Goal: Task Accomplishment & Management: Manage account settings

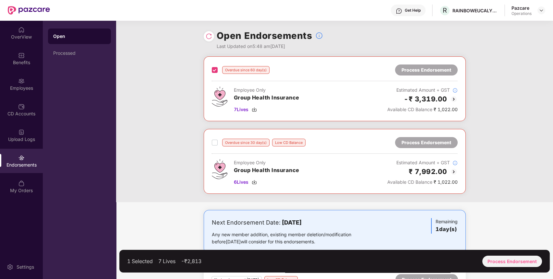
click at [214, 139] on label at bounding box center [215, 143] width 6 height 8
click at [542, 12] on img at bounding box center [541, 10] width 5 height 5
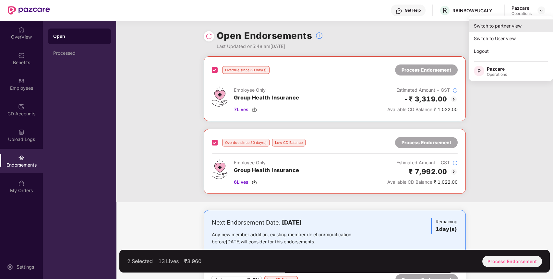
click at [531, 23] on div "Switch to partner view" at bounding box center [511, 25] width 84 height 13
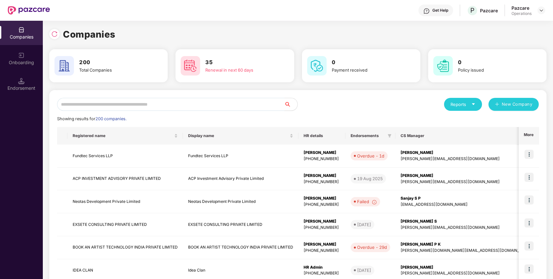
paste input "**********"
click at [237, 107] on input "**********" at bounding box center [170, 104] width 227 height 13
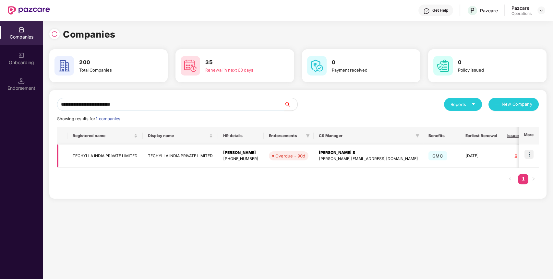
type input "**********"
click at [531, 155] on img at bounding box center [528, 154] width 9 height 9
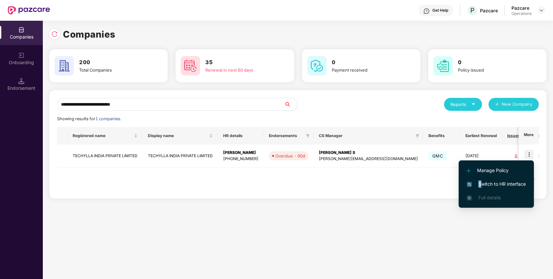
click at [479, 182] on span "Switch to HR interface" at bounding box center [496, 184] width 59 height 7
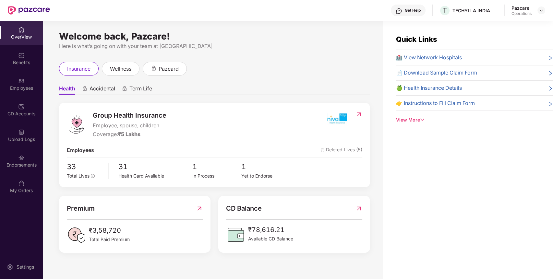
click at [26, 166] on div "Endorsements" at bounding box center [21, 165] width 43 height 6
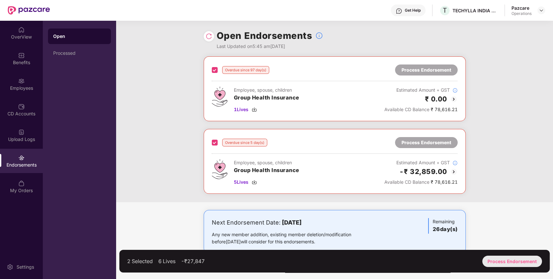
click at [527, 262] on div "Process Endorsement" at bounding box center [512, 261] width 60 height 11
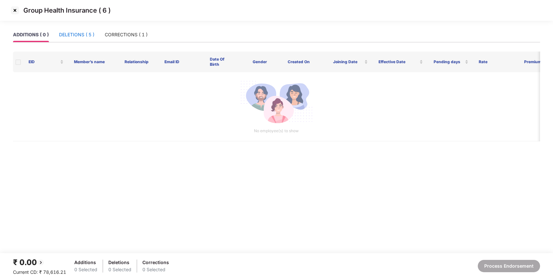
click at [88, 36] on div "DELETIONS ( 5 )" at bounding box center [76, 34] width 35 height 7
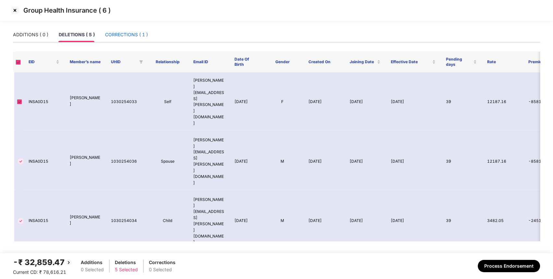
click at [138, 36] on div "CORRECTIONS ( 1 )" at bounding box center [126, 34] width 43 height 7
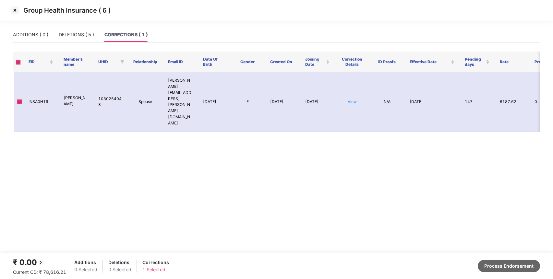
click at [509, 271] on button "Process Endorsement" at bounding box center [509, 266] width 62 height 12
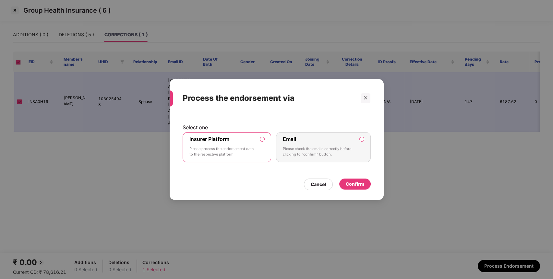
click at [346, 184] on div "Confirm" at bounding box center [355, 184] width 18 height 7
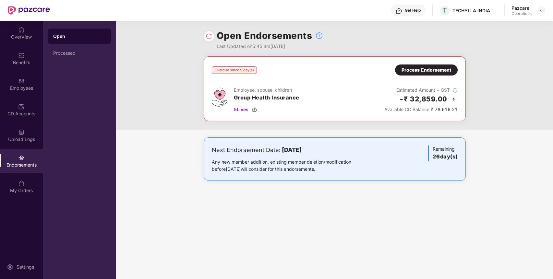
click at [210, 38] on img at bounding box center [209, 36] width 6 height 6
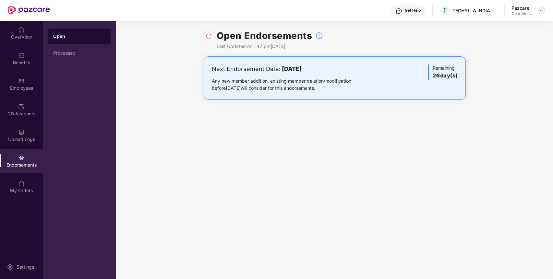
click at [542, 12] on div at bounding box center [541, 10] width 8 height 8
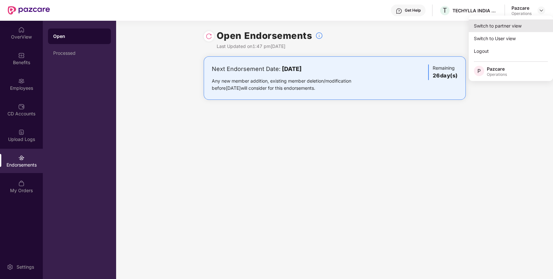
click at [514, 27] on div "Switch to partner view" at bounding box center [511, 25] width 84 height 13
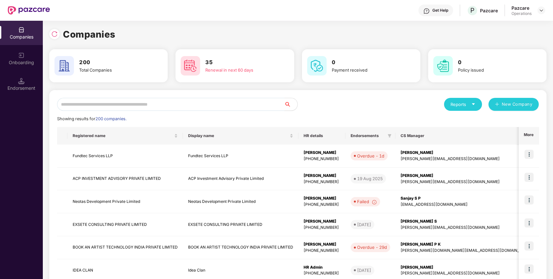
click at [227, 101] on input "text" at bounding box center [170, 104] width 227 height 13
paste input "**********"
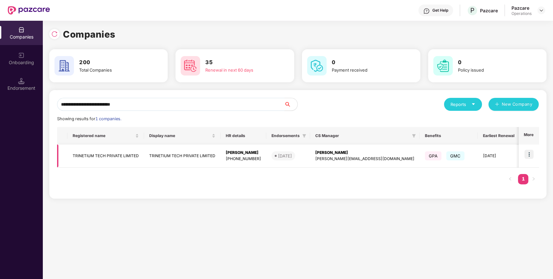
type input "**********"
click at [127, 153] on td "TRINETIUM TECH PRIVATE LIMITED" at bounding box center [105, 156] width 77 height 23
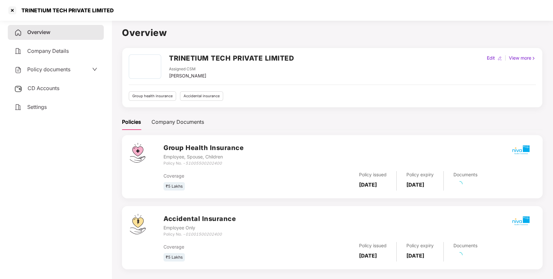
click at [55, 71] on span "Policy documents" at bounding box center [48, 69] width 43 height 6
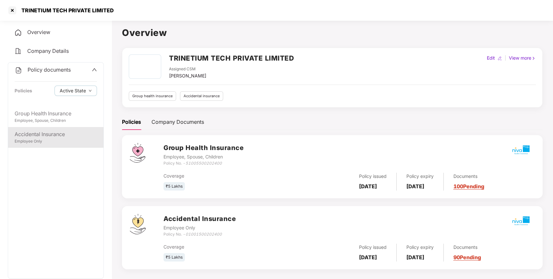
click at [45, 135] on div "Accidental Insurance" at bounding box center [56, 134] width 82 height 8
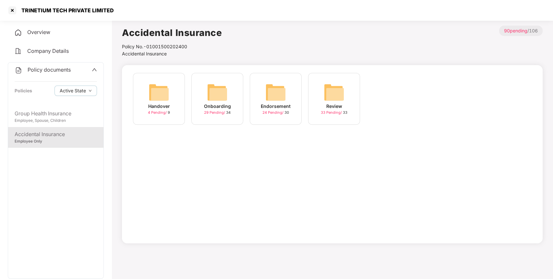
click at [265, 91] on div "Endorsement 24 Pending / 30" at bounding box center [276, 99] width 52 height 52
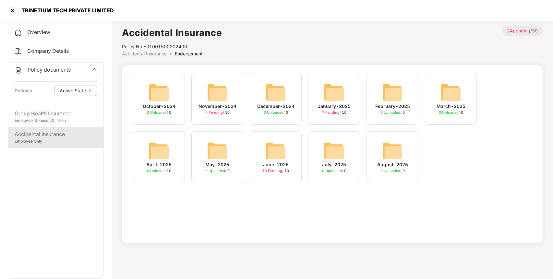
click at [275, 161] on div "June-2025" at bounding box center [276, 164] width 26 height 7
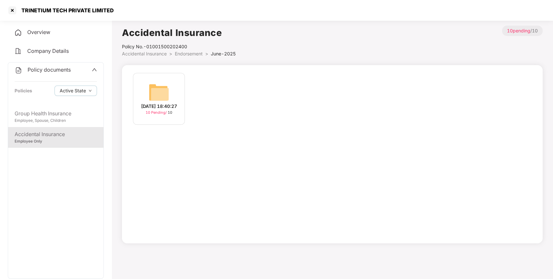
click at [153, 82] on img at bounding box center [159, 92] width 21 height 21
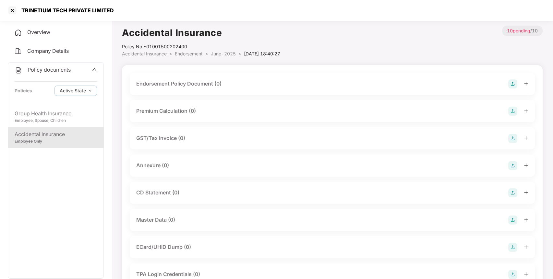
click at [511, 82] on img at bounding box center [512, 83] width 9 height 9
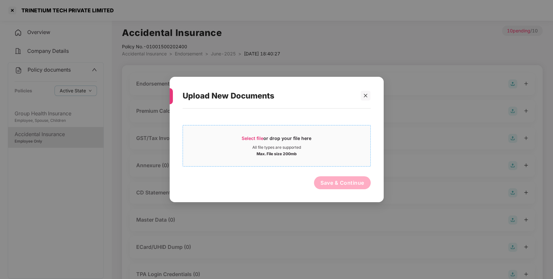
click at [315, 141] on div "Select file or drop your file here" at bounding box center [276, 140] width 187 height 10
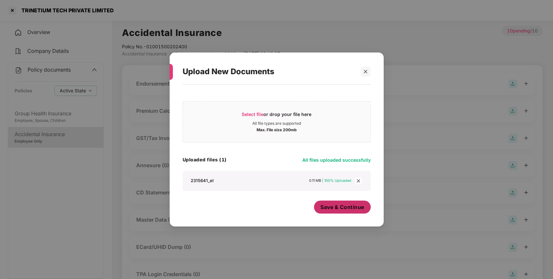
click at [341, 210] on span "Save & Continue" at bounding box center [342, 207] width 44 height 7
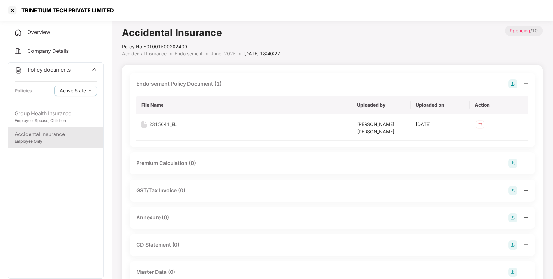
click at [513, 220] on img at bounding box center [512, 217] width 9 height 9
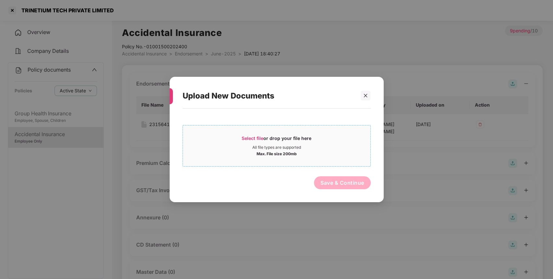
click at [301, 140] on div "Select file or drop your file here" at bounding box center [277, 140] width 70 height 10
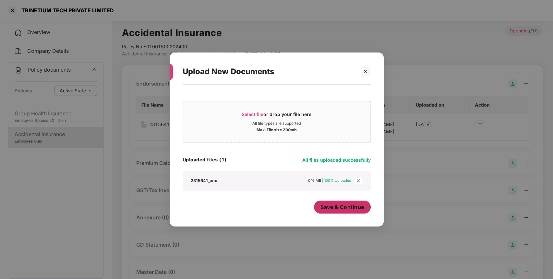
click at [355, 208] on span "Save & Continue" at bounding box center [342, 207] width 44 height 7
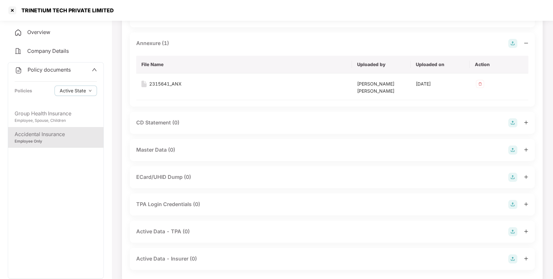
scroll to position [186, 0]
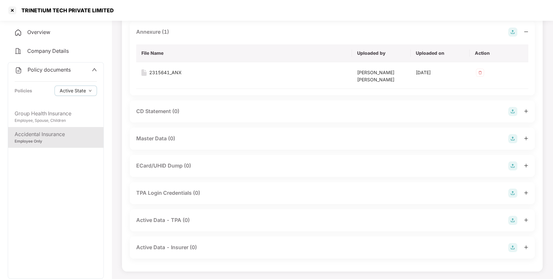
click at [512, 140] on img at bounding box center [512, 138] width 9 height 9
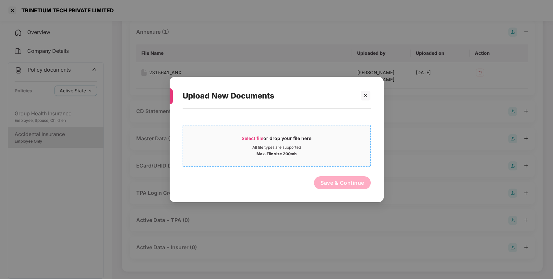
click at [340, 151] on div "Max. File size 200mb" at bounding box center [276, 153] width 187 height 6
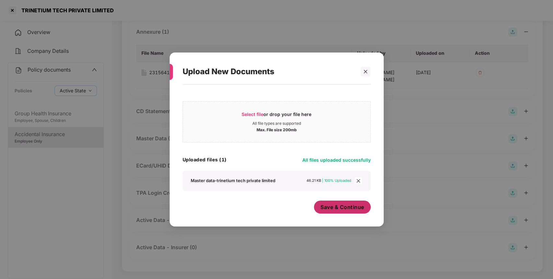
click at [353, 205] on span "Save & Continue" at bounding box center [342, 207] width 44 height 7
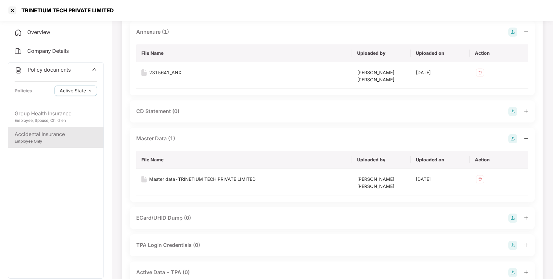
click at [65, 76] on div "Policy documents Policies Active State" at bounding box center [55, 85] width 95 height 44
click at [70, 70] on span "Policy documents" at bounding box center [49, 69] width 43 height 6
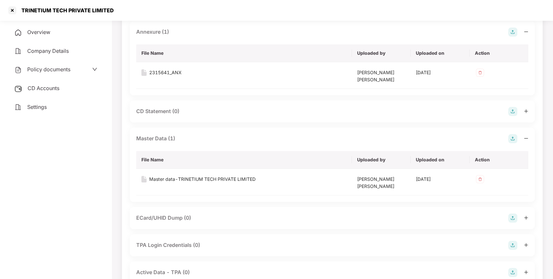
click at [51, 90] on span "CD Accounts" at bounding box center [44, 88] width 32 height 6
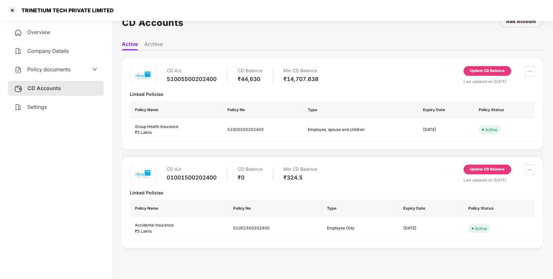
click at [495, 69] on div "Update CD Balance" at bounding box center [487, 71] width 35 height 6
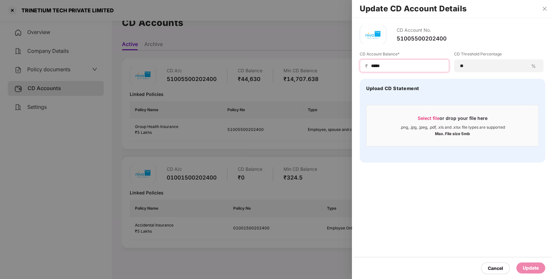
click at [408, 68] on input "*****" at bounding box center [406, 66] width 73 height 7
type input "*****"
click at [531, 272] on div "Update" at bounding box center [530, 268] width 29 height 11
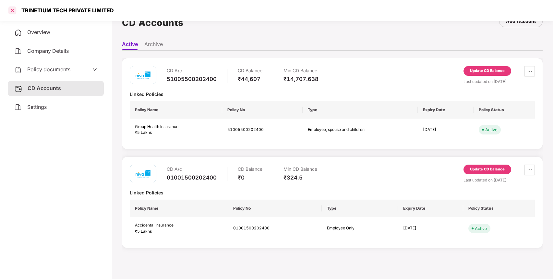
click at [10, 13] on div at bounding box center [12, 10] width 10 height 10
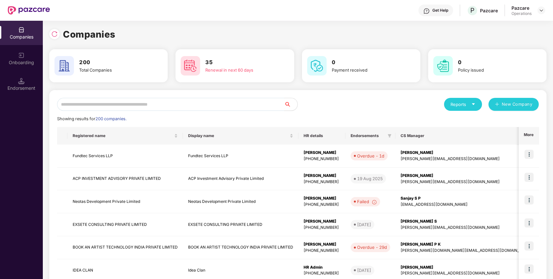
click at [186, 96] on div "Reports New Company Showing results for 200 companies. Registered name Display …" at bounding box center [297, 247] width 497 height 315
click at [181, 109] on input "text" at bounding box center [170, 104] width 227 height 13
paste input "**********"
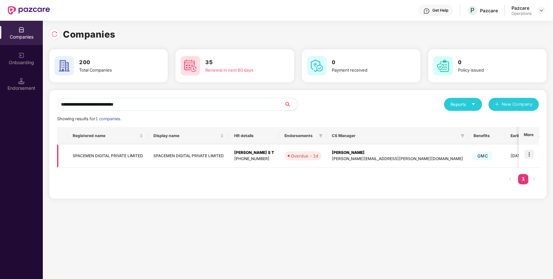
type input "**********"
click at [112, 153] on td "SPACEMEN DIGITAL PRIVATE LIMITED" at bounding box center [107, 156] width 81 height 23
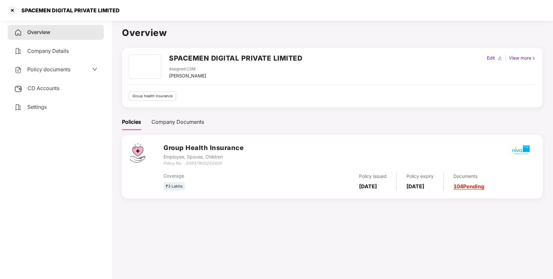
click at [81, 71] on div "Policy documents" at bounding box center [55, 70] width 83 height 8
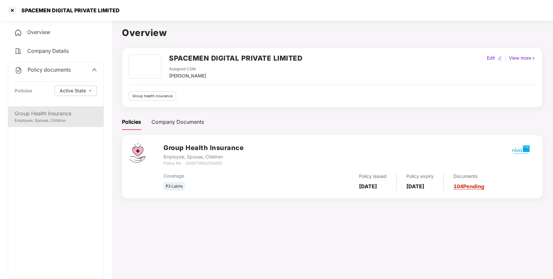
click at [63, 108] on div "Group Health Insurance Employee, Spouse, Children" at bounding box center [55, 116] width 95 height 21
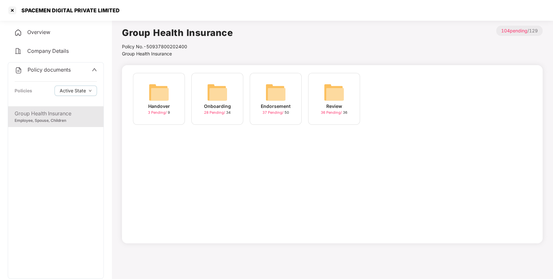
click at [286, 84] on img at bounding box center [275, 92] width 21 height 21
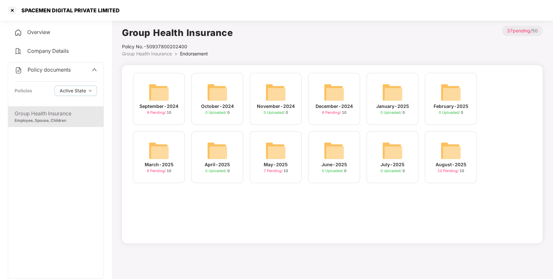
click at [451, 153] on img at bounding box center [450, 150] width 21 height 21
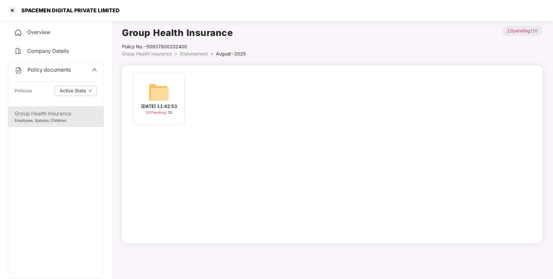
click at [149, 85] on img at bounding box center [159, 92] width 21 height 21
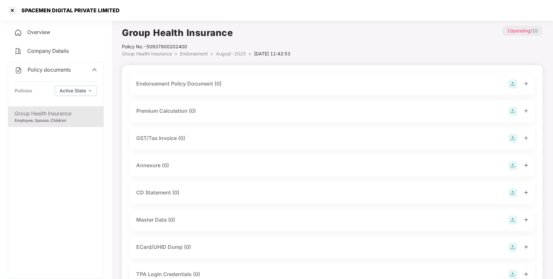
click at [516, 86] on img at bounding box center [512, 83] width 9 height 9
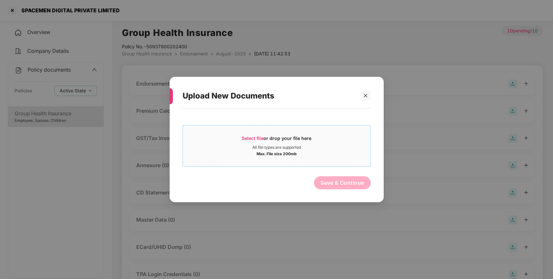
click at [244, 147] on div "All file types are supported" at bounding box center [276, 147] width 187 height 5
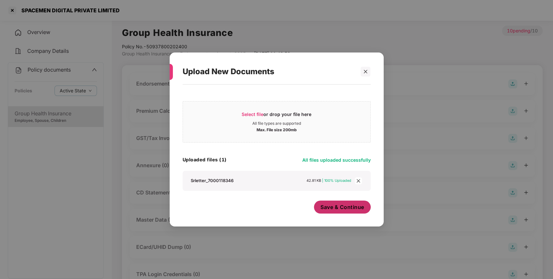
click at [350, 211] on button "Save & Continue" at bounding box center [342, 207] width 57 height 13
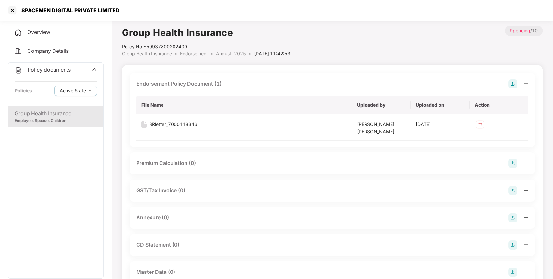
click at [512, 218] on img at bounding box center [512, 217] width 9 height 9
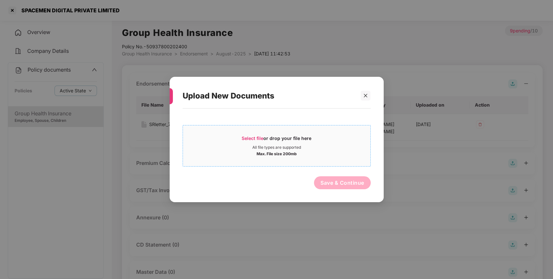
click at [292, 154] on div "Max. File size 200mb" at bounding box center [277, 153] width 40 height 6
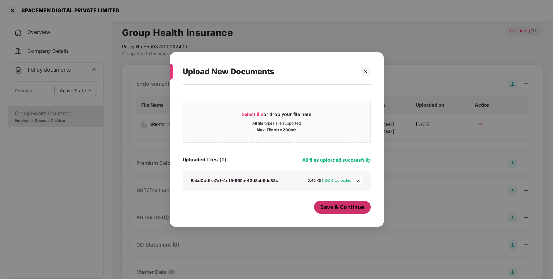
click at [350, 208] on span "Save & Continue" at bounding box center [342, 207] width 44 height 7
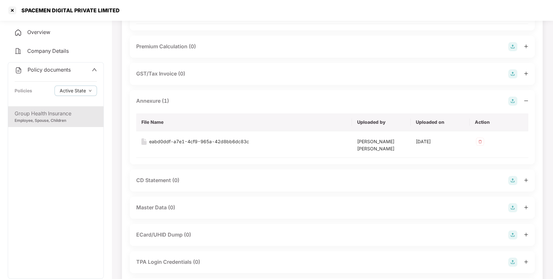
scroll to position [129, 0]
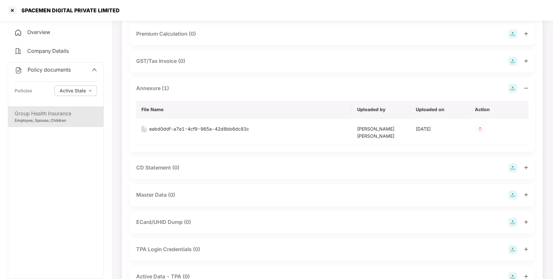
click at [510, 195] on img at bounding box center [512, 195] width 9 height 9
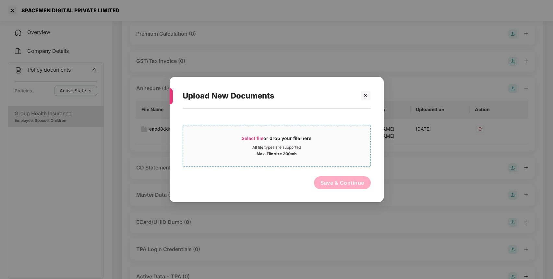
click at [327, 149] on div "All file types are supported" at bounding box center [276, 147] width 187 height 5
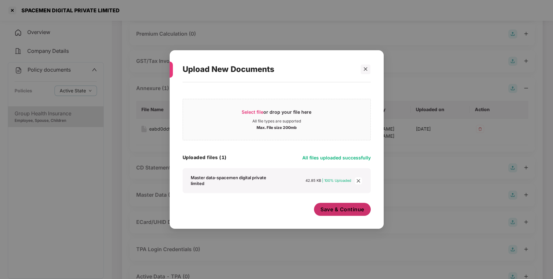
click at [353, 210] on span "Save & Continue" at bounding box center [342, 209] width 44 height 7
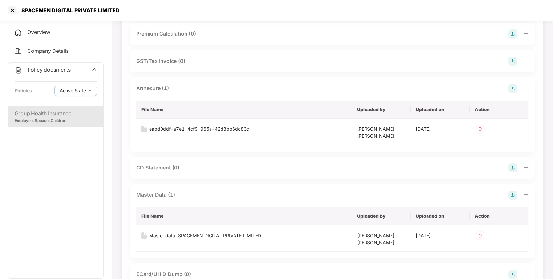
click at [63, 70] on span "Policy documents" at bounding box center [49, 69] width 43 height 6
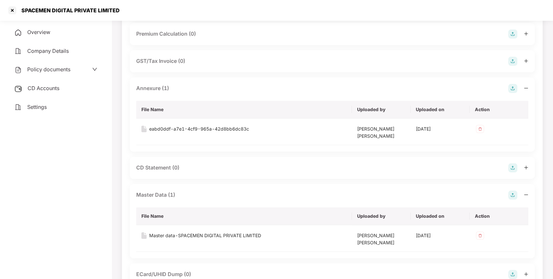
click at [54, 87] on span "CD Accounts" at bounding box center [44, 88] width 32 height 6
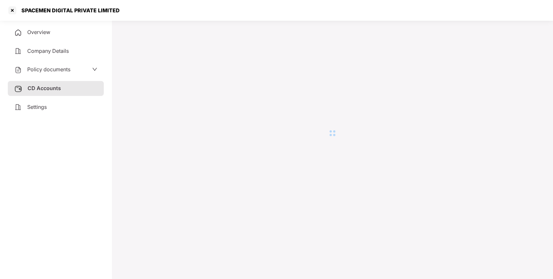
scroll to position [18, 0]
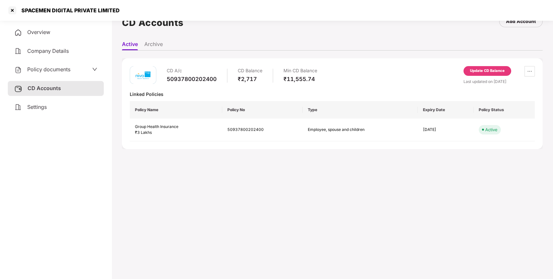
click at [497, 72] on div "Update CD Balance" at bounding box center [487, 71] width 35 height 6
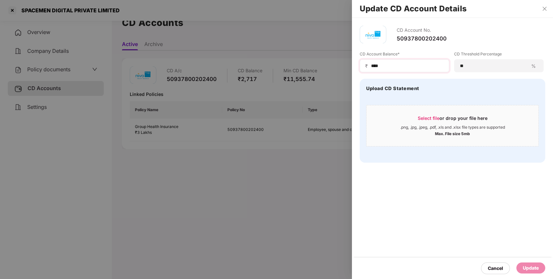
click at [413, 63] on div "₹ ****" at bounding box center [405, 65] width 90 height 13
click at [413, 63] on input "****" at bounding box center [406, 66] width 73 height 7
type input "****"
click at [530, 266] on div "Update" at bounding box center [531, 268] width 16 height 7
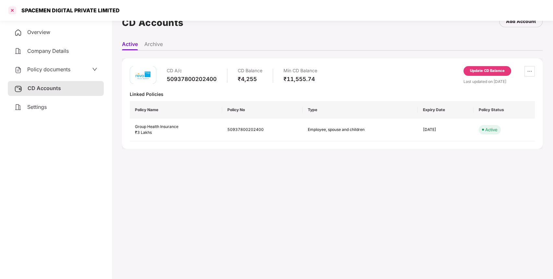
click at [12, 12] on div at bounding box center [12, 10] width 10 height 10
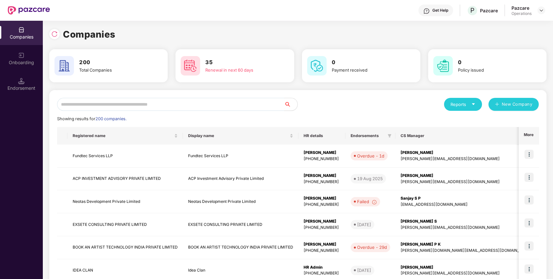
scroll to position [0, 0]
click at [69, 102] on input "text" at bounding box center [170, 104] width 227 height 13
paste input "**********"
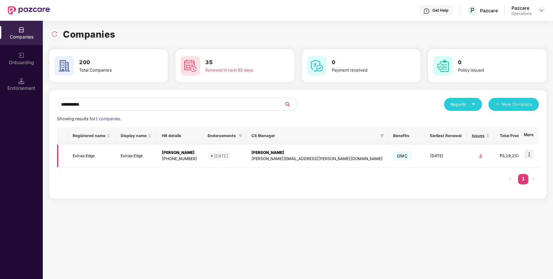
type input "**********"
click at [93, 153] on td "Extraa Edge" at bounding box center [91, 156] width 48 height 23
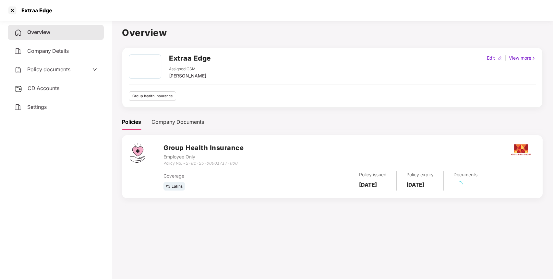
click at [87, 71] on div "Policy documents" at bounding box center [55, 70] width 83 height 8
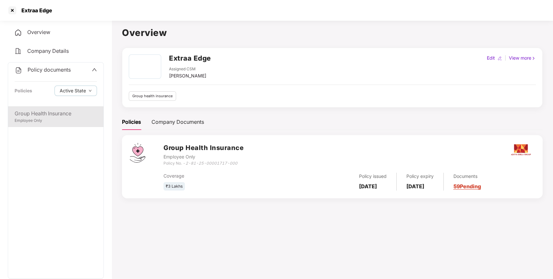
click at [65, 109] on div "Group Health Insurance Employee Only" at bounding box center [55, 116] width 95 height 21
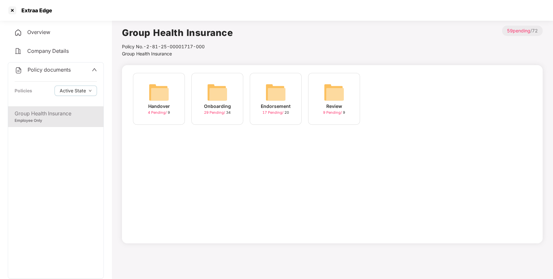
click at [267, 99] on img at bounding box center [275, 92] width 21 height 21
click at [266, 89] on img at bounding box center [275, 92] width 21 height 21
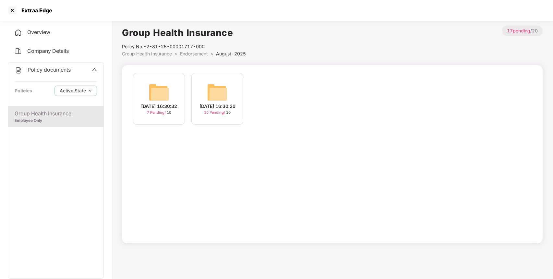
click at [211, 84] on img at bounding box center [217, 92] width 21 height 21
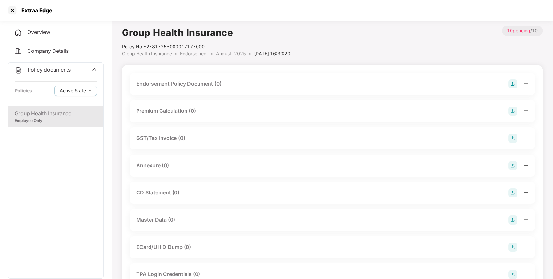
click at [511, 86] on img at bounding box center [512, 83] width 9 height 9
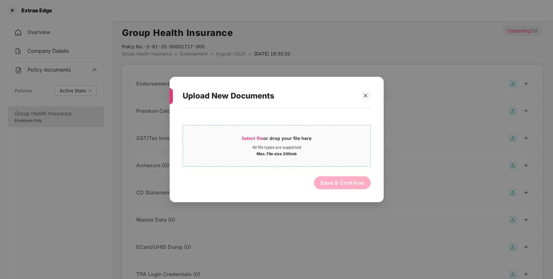
click at [274, 148] on div "All file types are supported" at bounding box center [276, 147] width 49 height 5
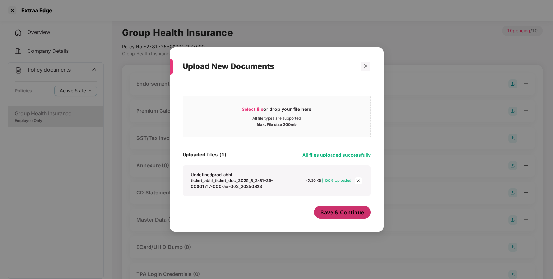
click at [342, 213] on span "Save & Continue" at bounding box center [342, 212] width 44 height 7
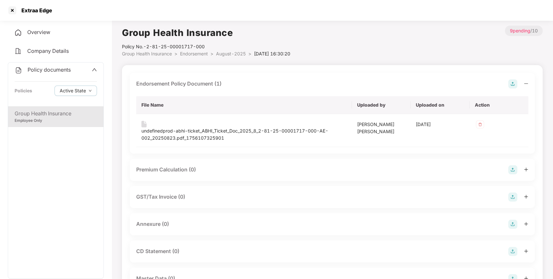
click at [513, 225] on img at bounding box center [512, 224] width 9 height 9
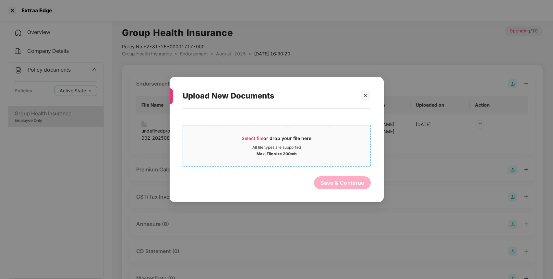
click at [312, 156] on div "Max. File size 200mb" at bounding box center [276, 153] width 187 height 6
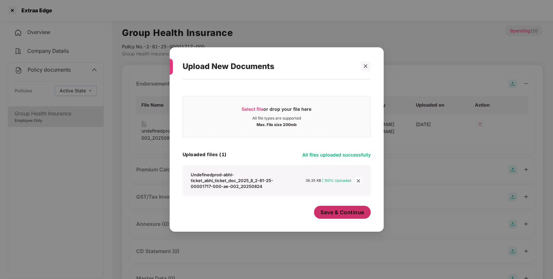
click at [341, 212] on span "Save & Continue" at bounding box center [342, 212] width 44 height 7
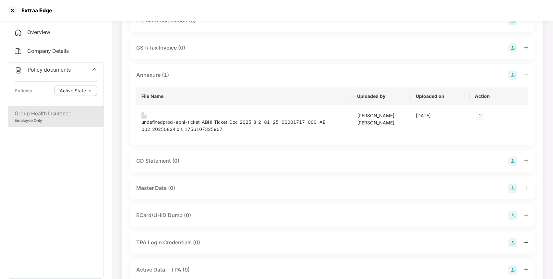
scroll to position [150, 0]
click at [510, 189] on img at bounding box center [512, 188] width 9 height 9
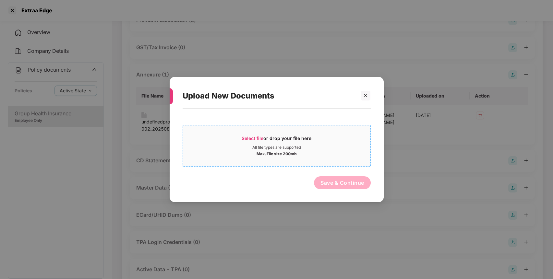
click at [334, 153] on div "Max. File size 200mb" at bounding box center [276, 153] width 187 height 6
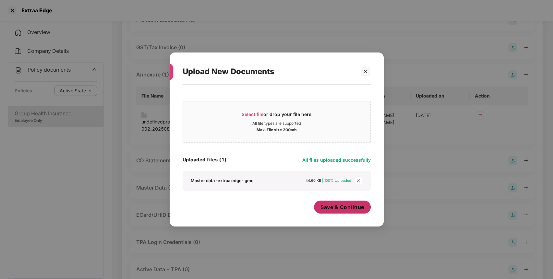
click at [361, 211] on button "Save & Continue" at bounding box center [342, 207] width 57 height 13
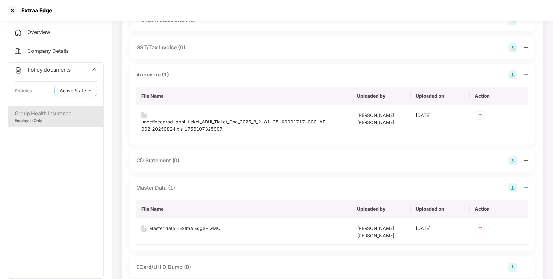
click at [48, 66] on div "Policy documents" at bounding box center [43, 70] width 56 height 8
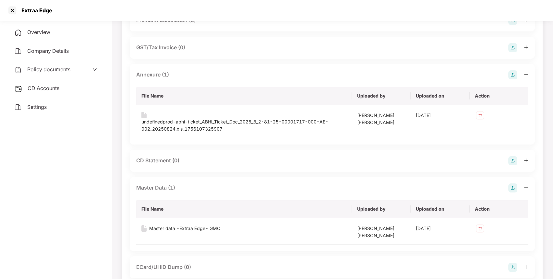
click at [82, 91] on div "CD Accounts" at bounding box center [56, 88] width 96 height 15
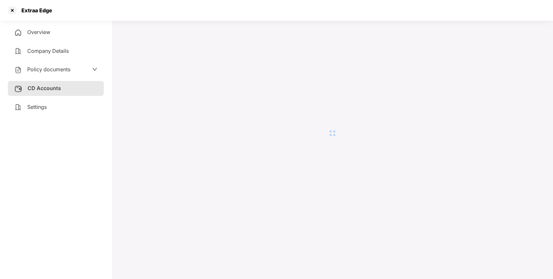
scroll to position [18, 0]
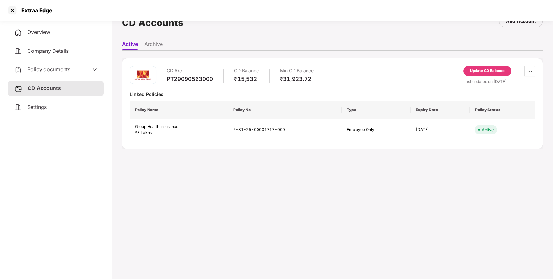
click at [477, 72] on div "Update CD Balance" at bounding box center [487, 71] width 35 height 6
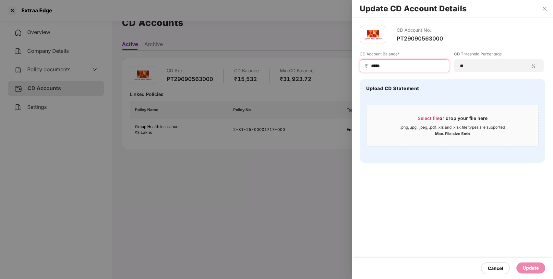
click at [428, 69] on input "*****" at bounding box center [406, 66] width 73 height 7
type input "*****"
click at [532, 267] on div "Update" at bounding box center [531, 268] width 16 height 7
